Goal: Task Accomplishment & Management: Manage account settings

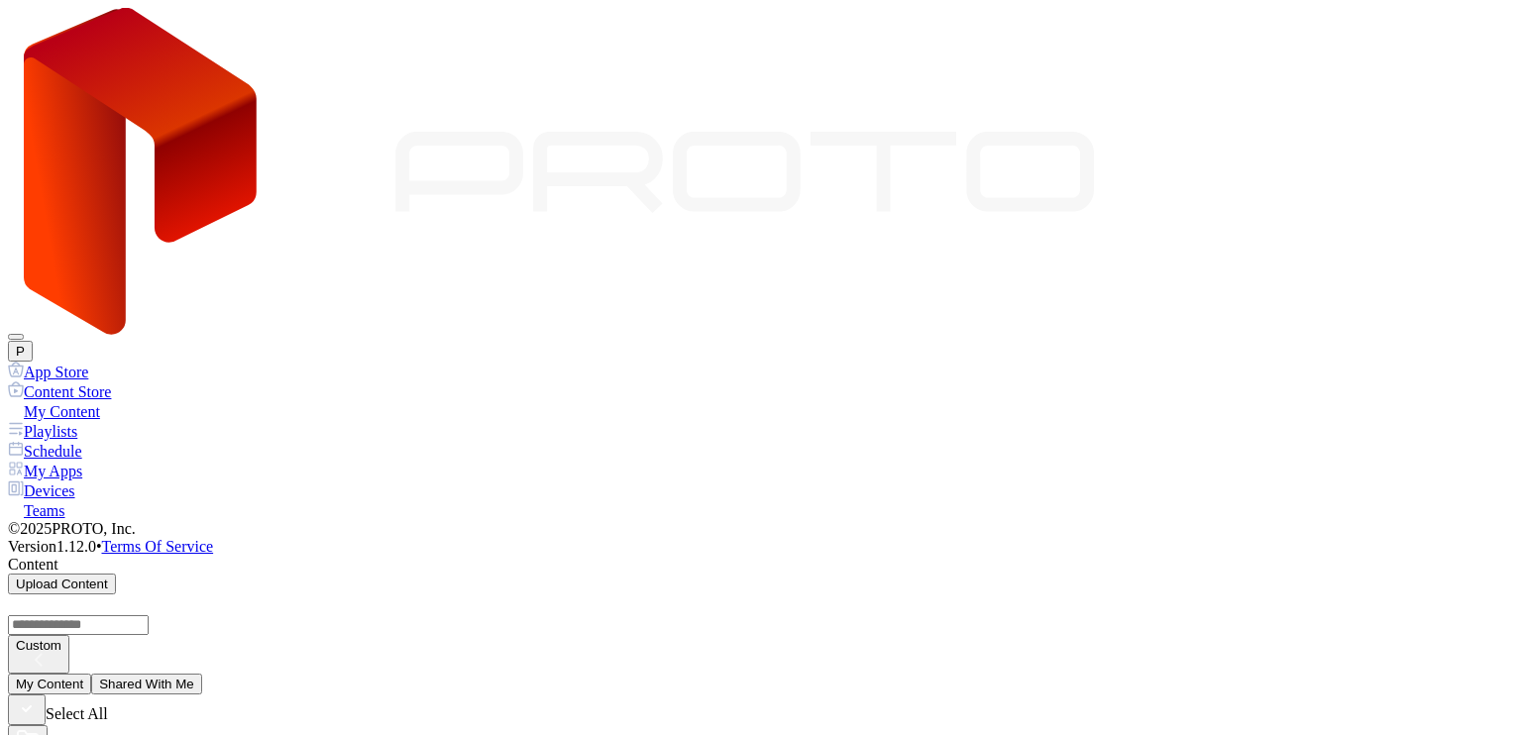
click at [124, 480] on div "Devices" at bounding box center [761, 490] width 1506 height 20
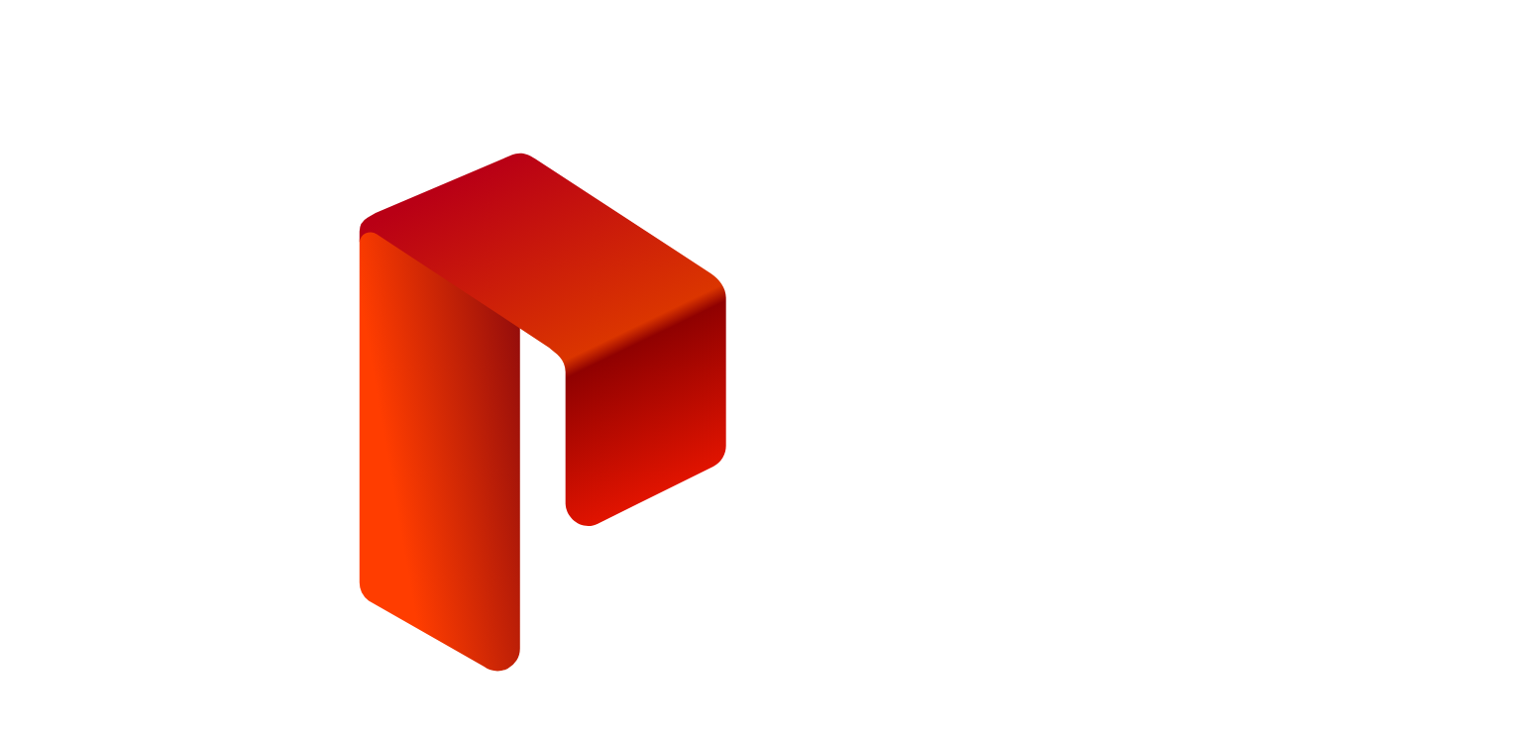
type input "**********"
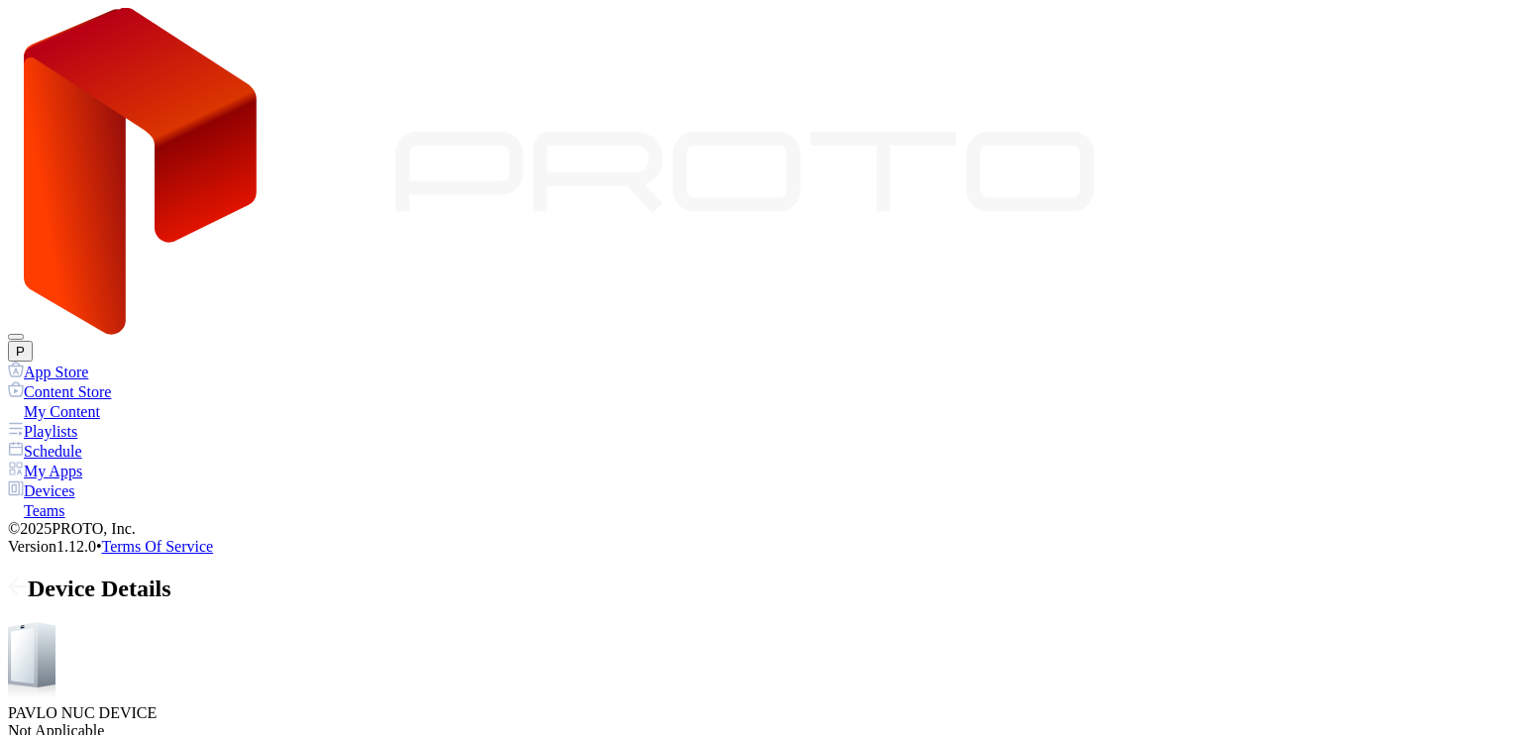
click at [278, 576] on div "Device Details" at bounding box center [761, 589] width 1506 height 27
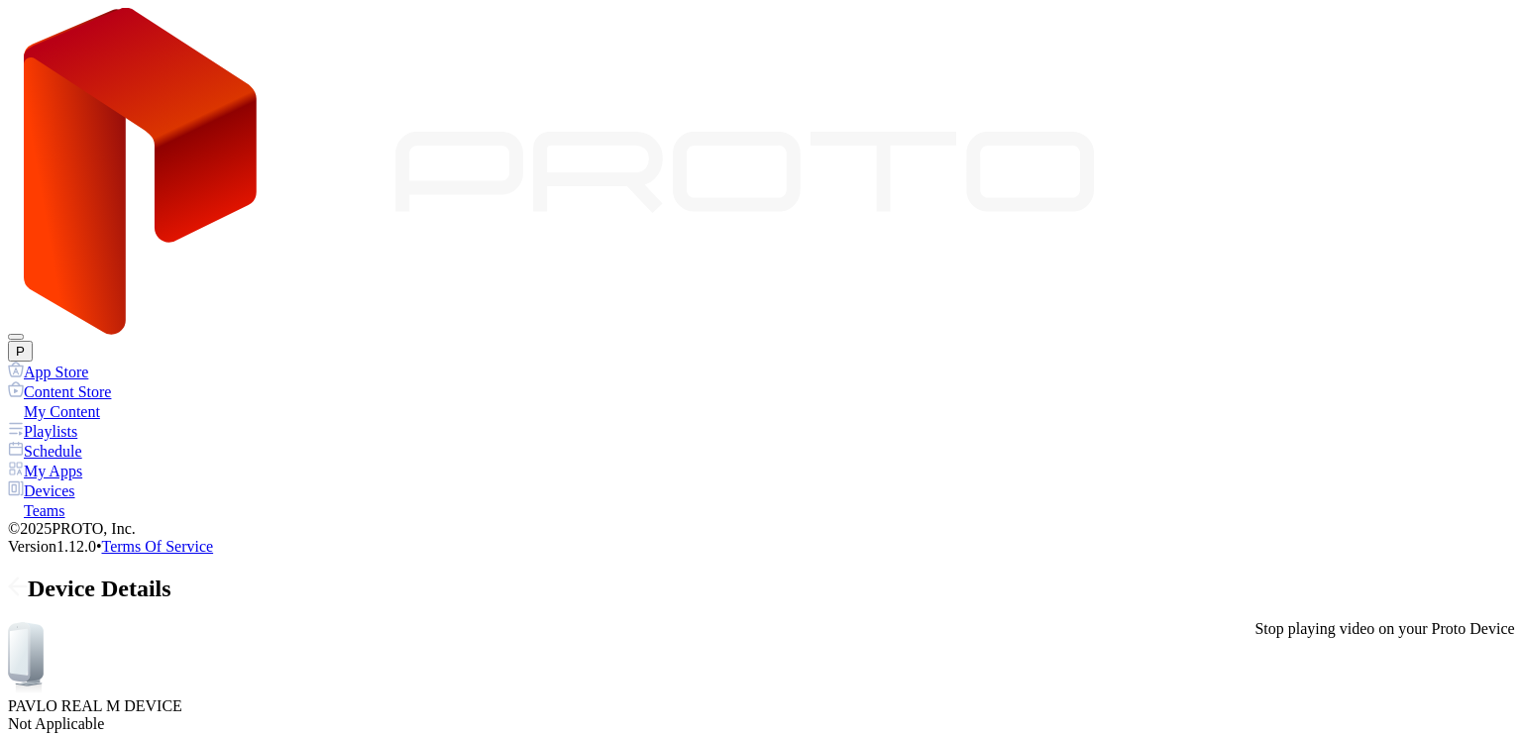
click at [133, 441] on div "Schedule" at bounding box center [761, 451] width 1506 height 20
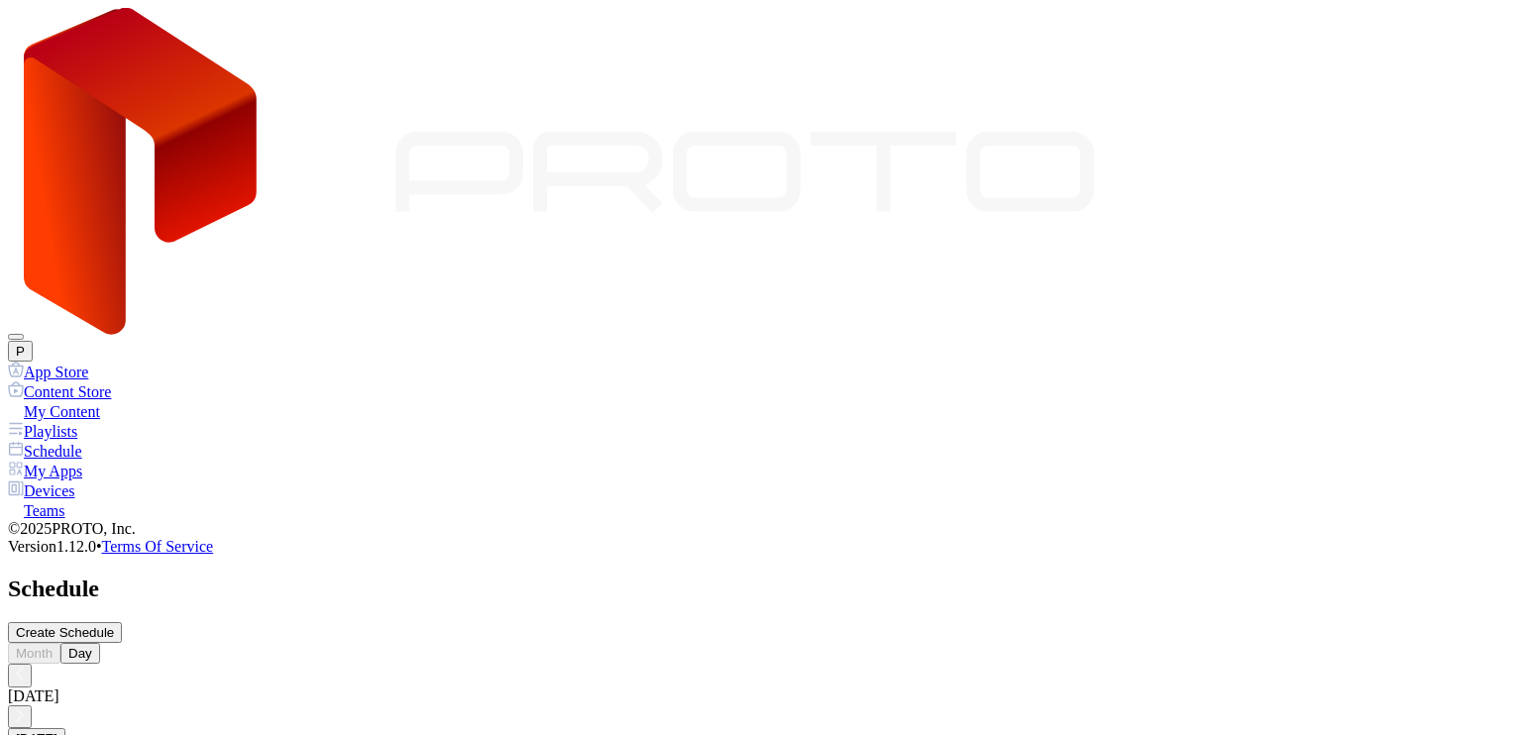
click at [107, 461] on div "My Apps" at bounding box center [761, 471] width 1506 height 20
click at [104, 401] on div "My Content" at bounding box center [761, 411] width 1506 height 20
click at [97, 421] on div "Playlists" at bounding box center [761, 431] width 1506 height 20
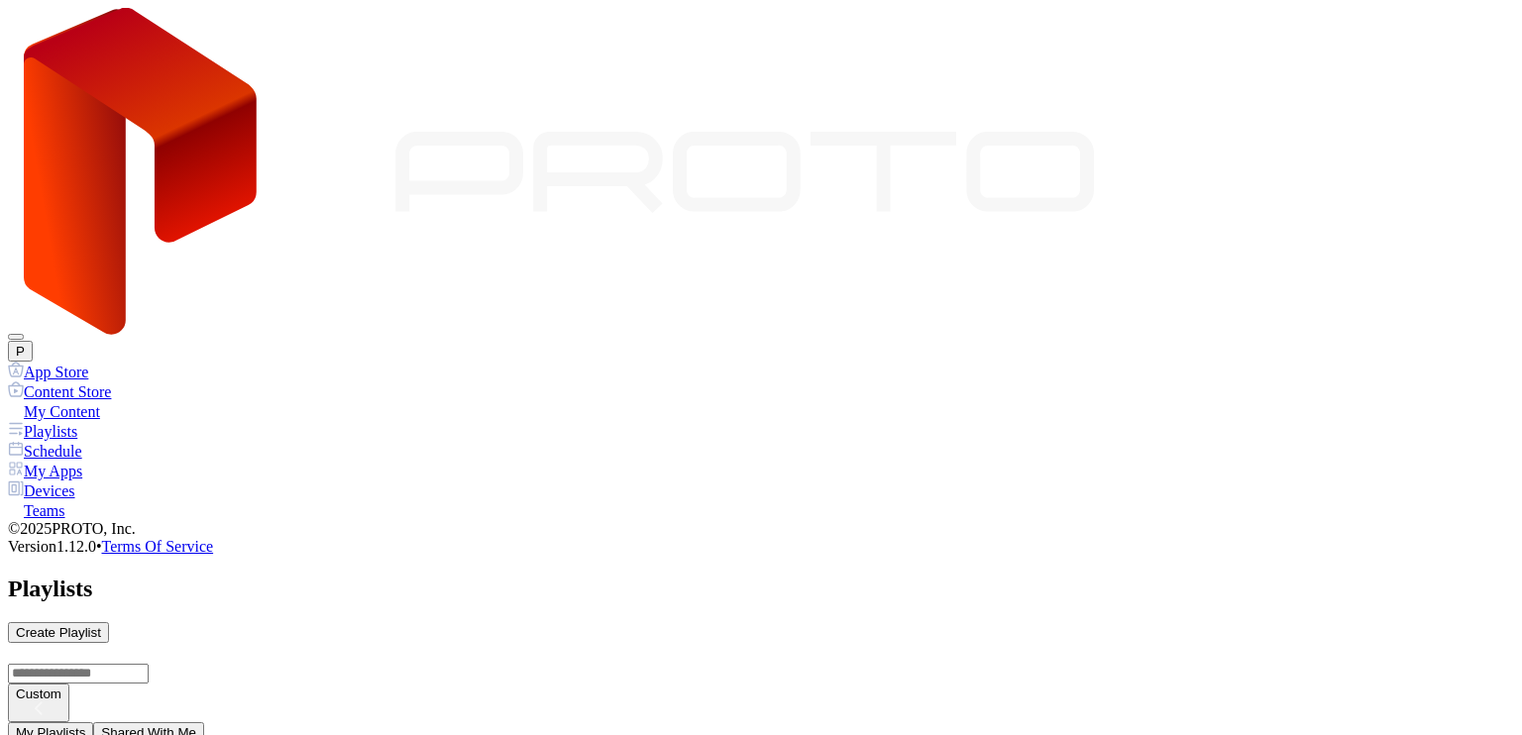
click at [91, 401] on div "My Content" at bounding box center [761, 411] width 1506 height 20
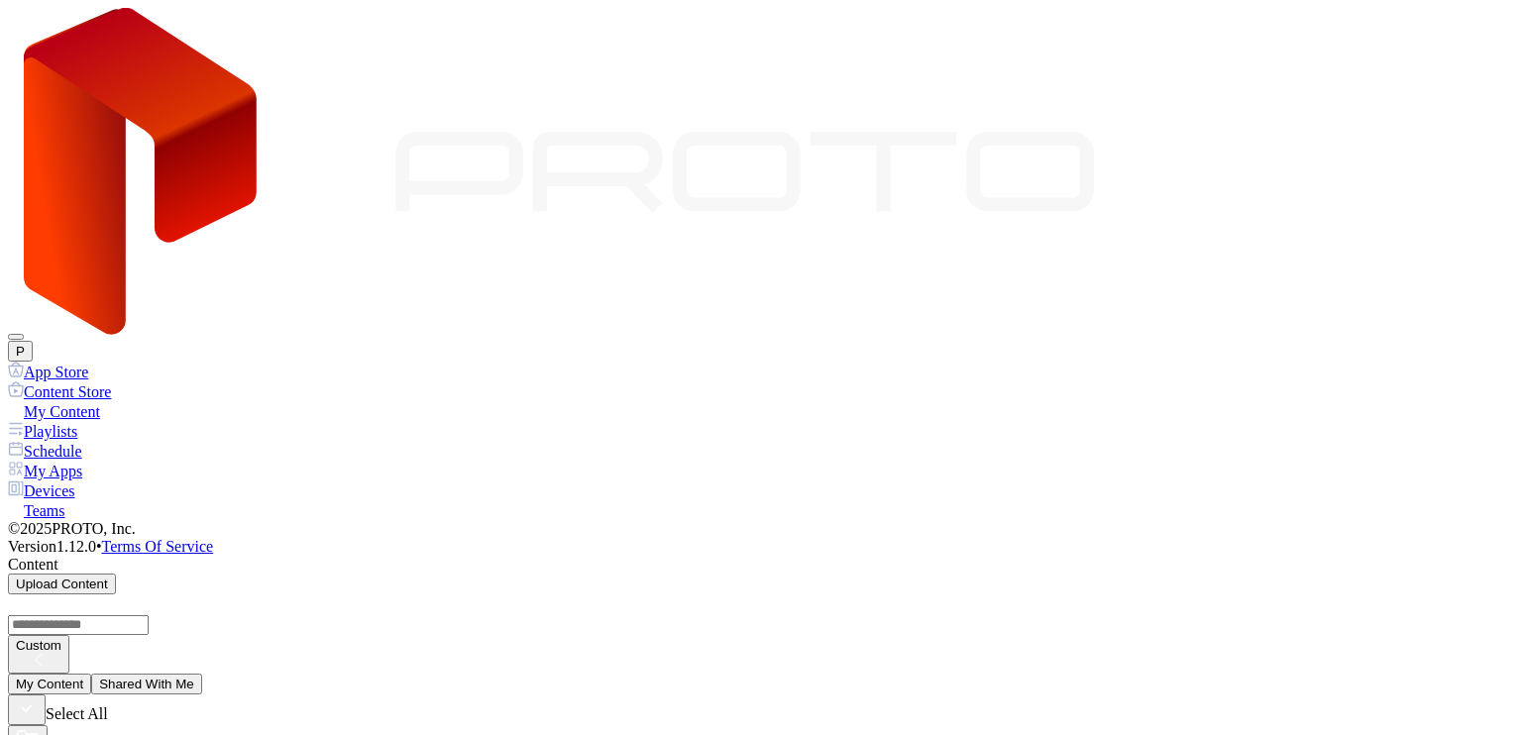
scroll to position [2485, 0]
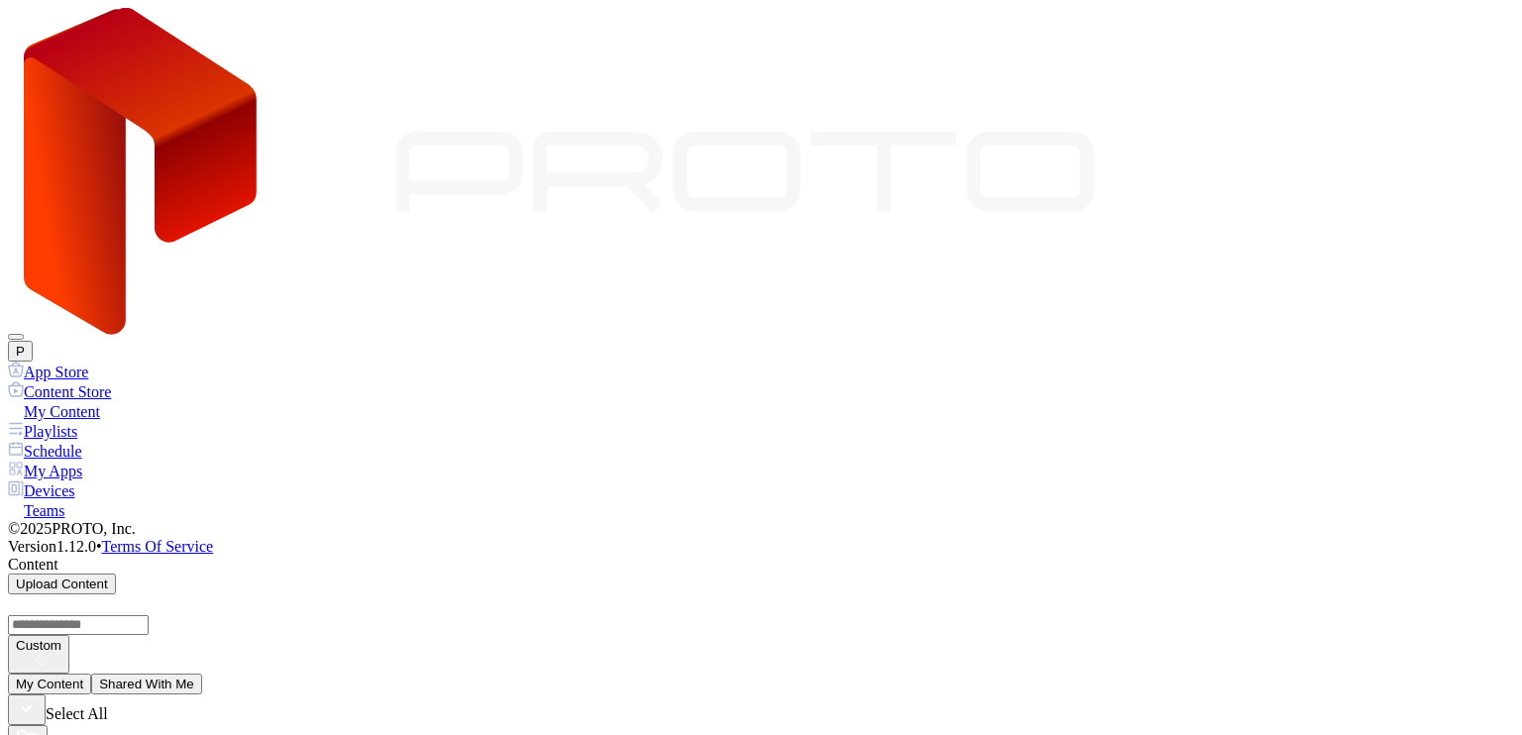
click at [86, 461] on div "My Apps" at bounding box center [761, 471] width 1506 height 20
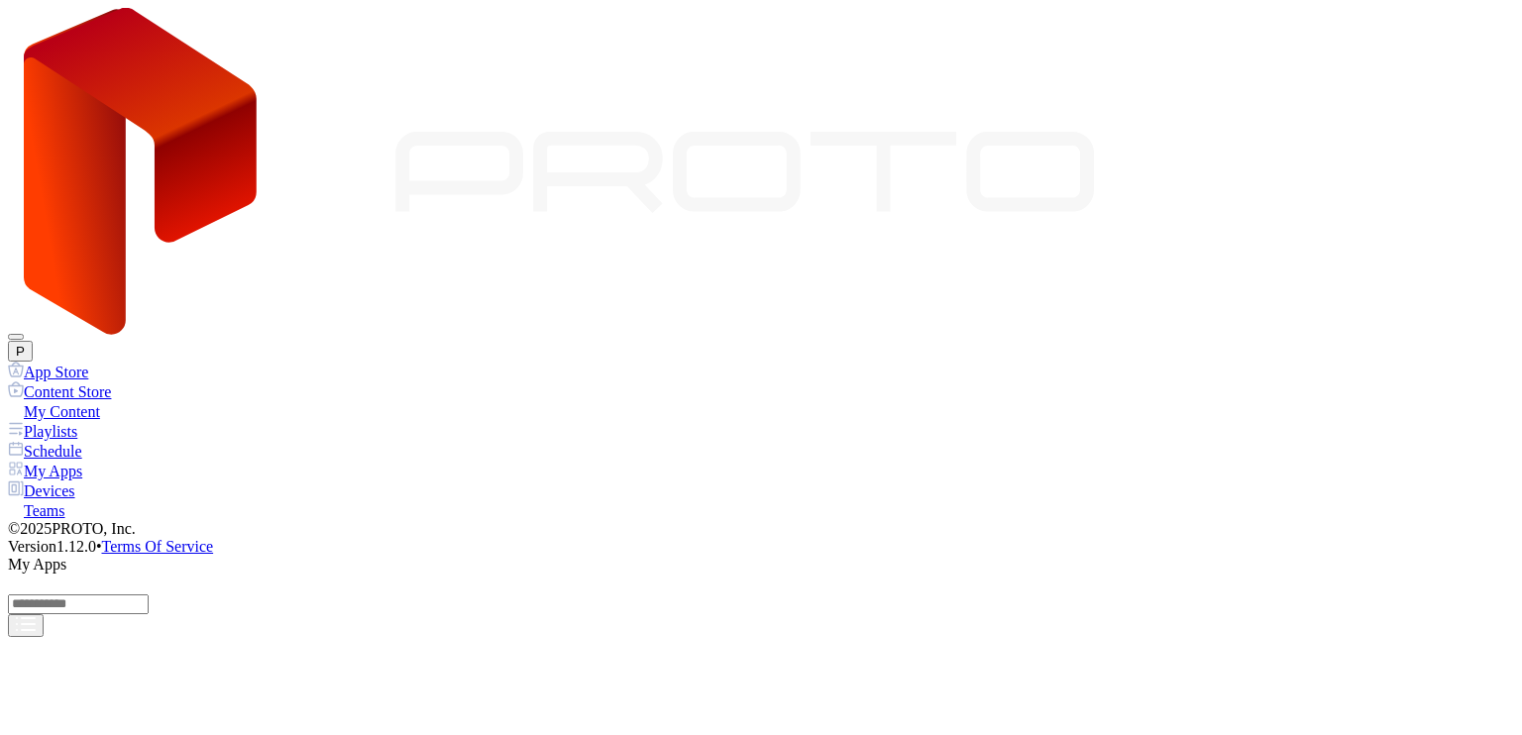
click at [120, 480] on div "Devices" at bounding box center [761, 490] width 1506 height 20
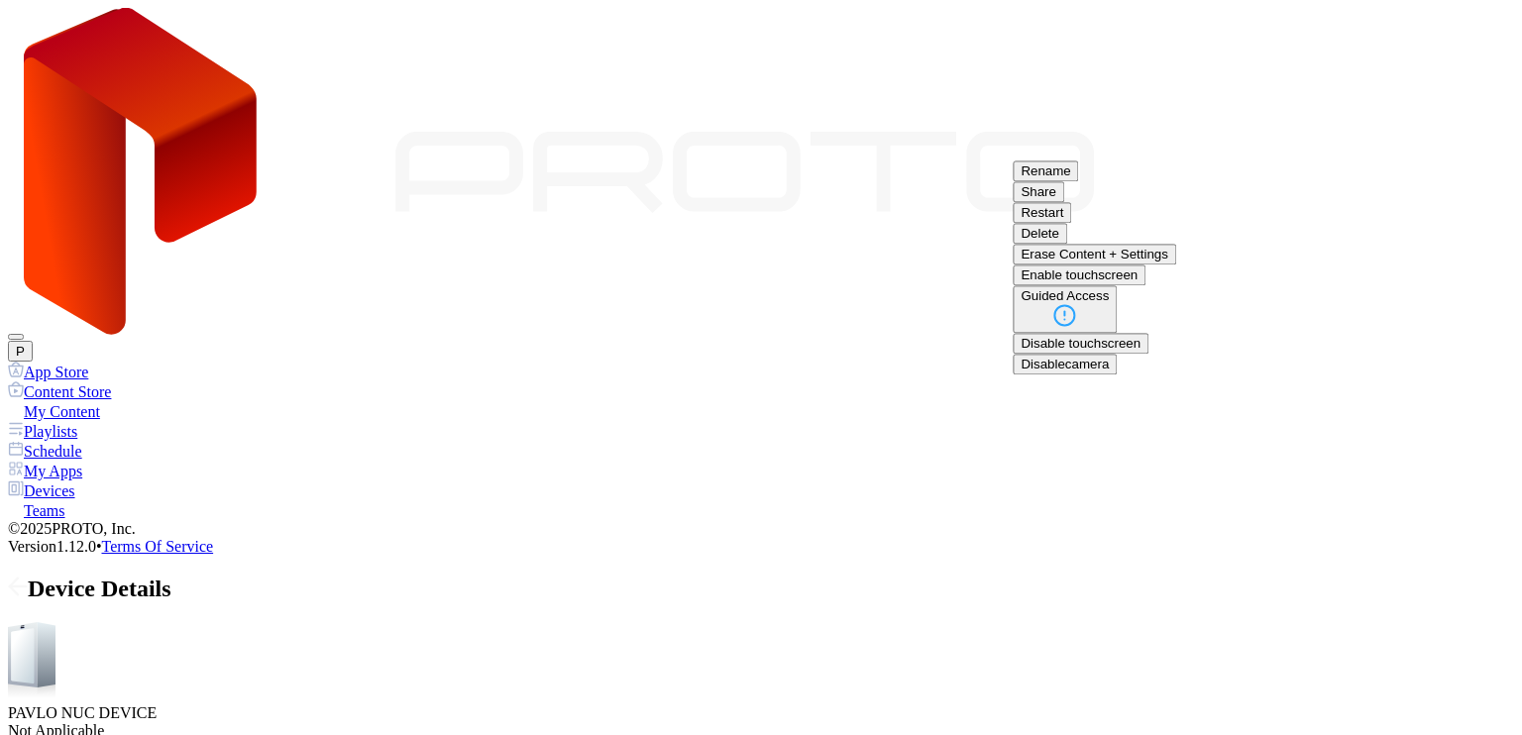
click at [1071, 223] on button "Restart" at bounding box center [1042, 212] width 58 height 21
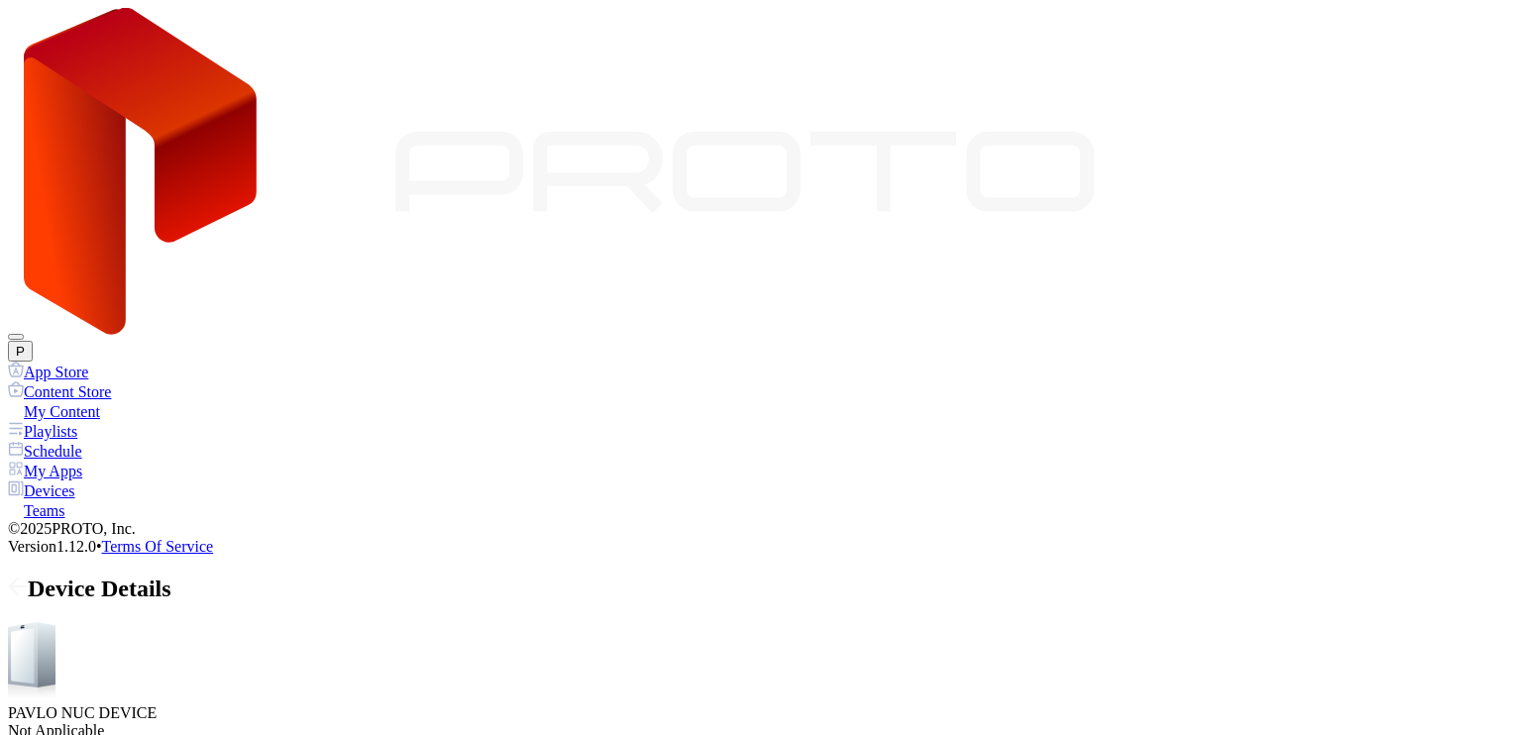
click at [276, 576] on div "Device Details" at bounding box center [761, 589] width 1506 height 27
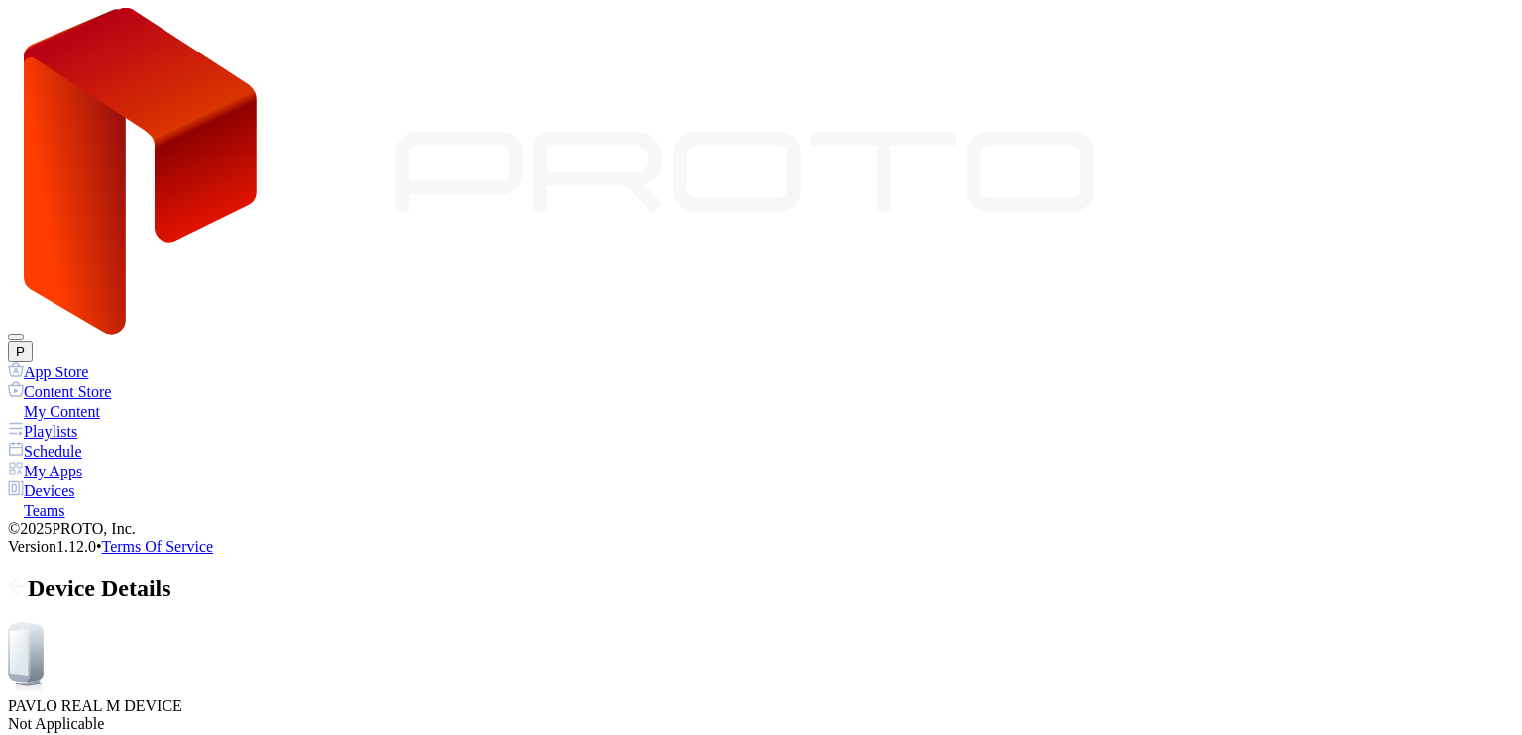
click at [28, 577] on icon at bounding box center [18, 587] width 20 height 20
